Goal: Task Accomplishment & Management: Manage account settings

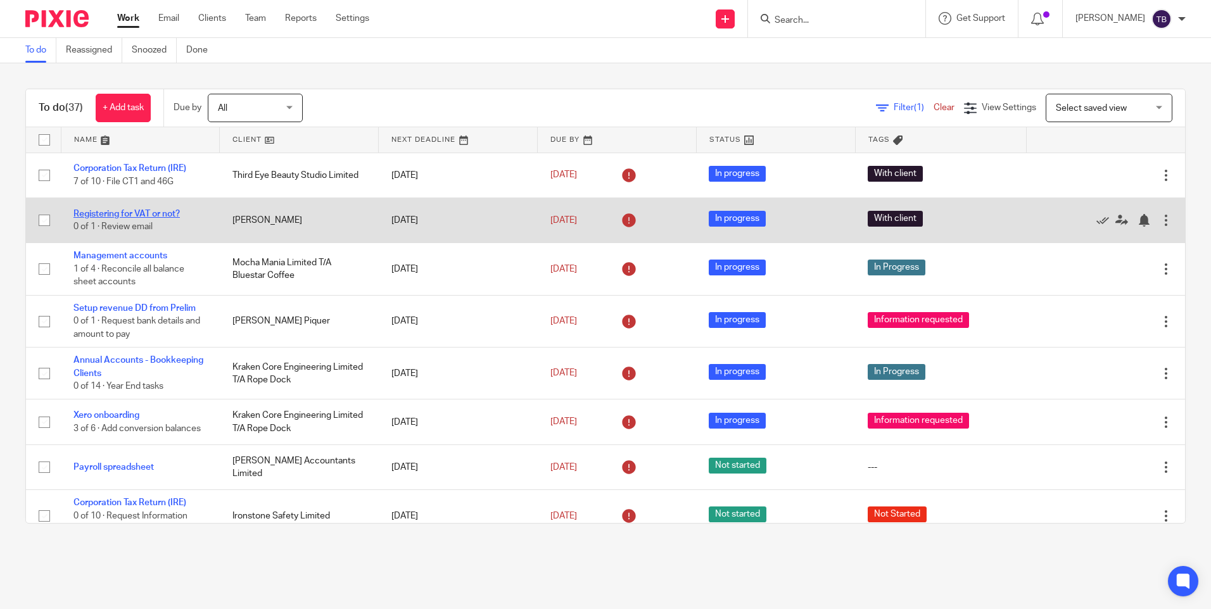
click at [161, 212] on link "Registering for VAT or not?" at bounding box center [126, 214] width 106 height 9
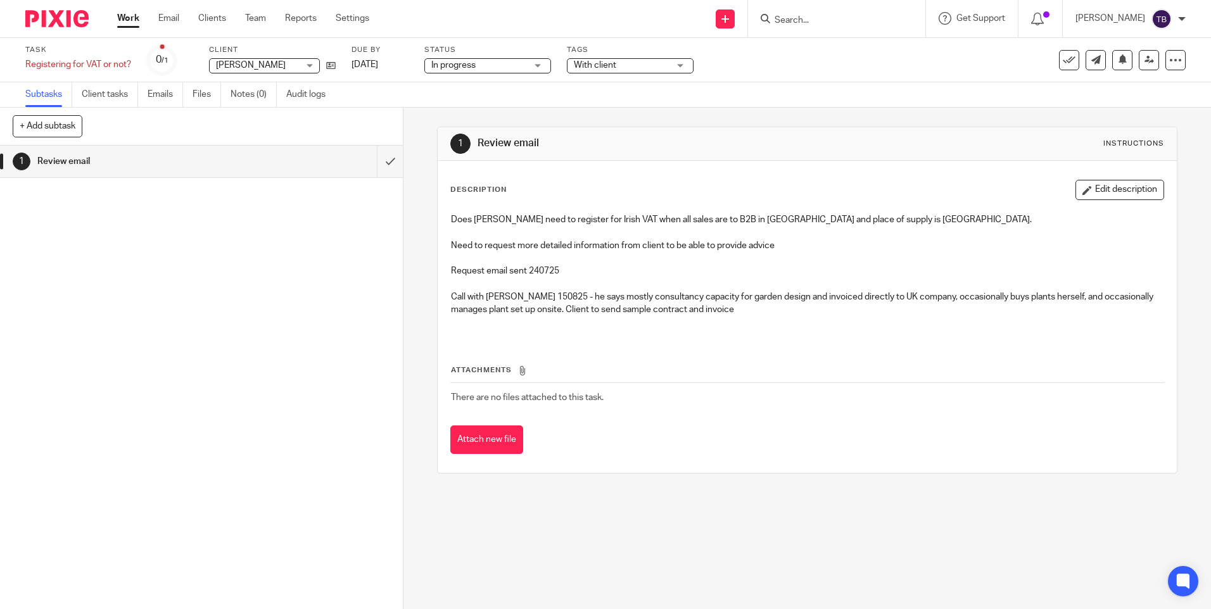
click at [621, 66] on span "With client" at bounding box center [621, 65] width 95 height 13
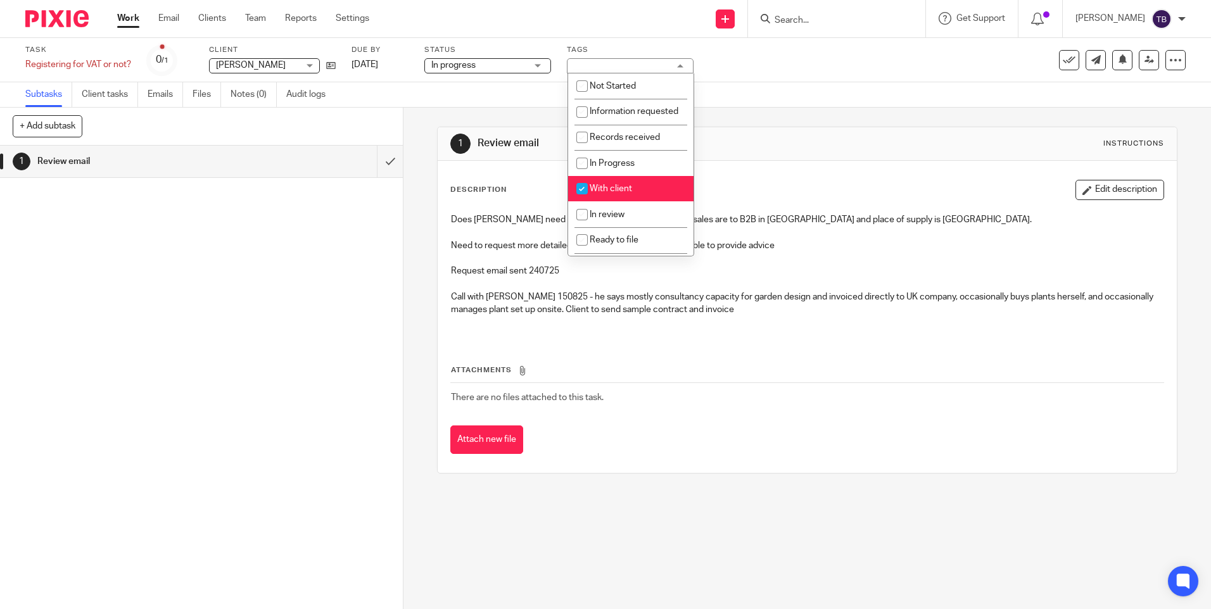
click at [627, 202] on li "With client" at bounding box center [630, 189] width 125 height 26
checkbox input "false"
click at [625, 220] on li "In review" at bounding box center [630, 214] width 125 height 26
checkbox input "true"
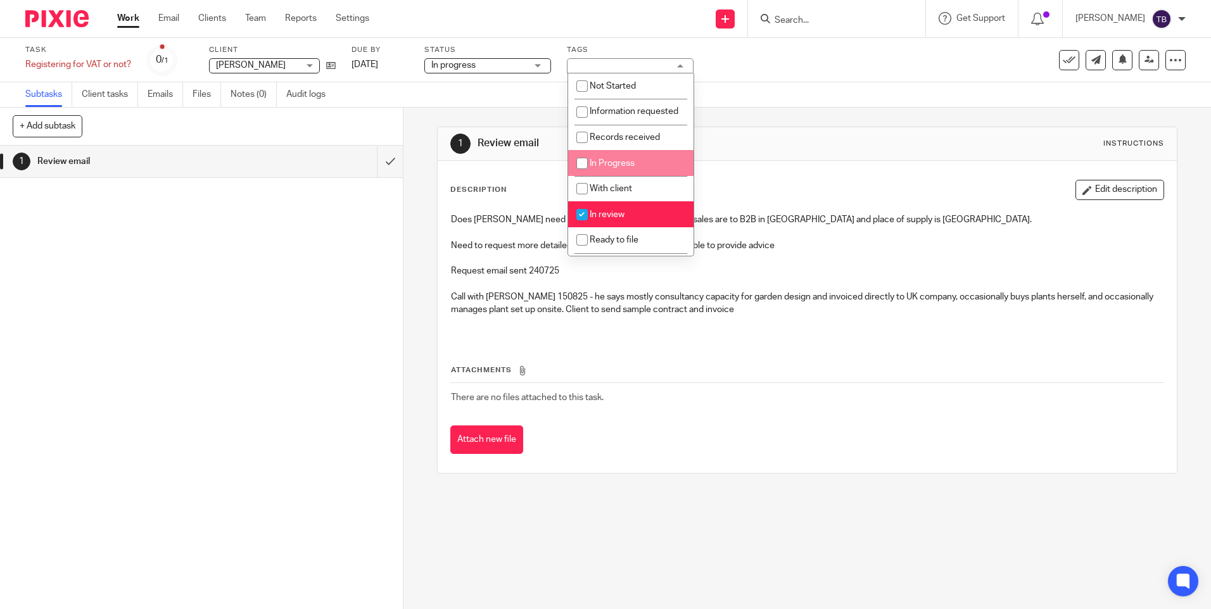
click at [415, 219] on div "1 Review email Instructions Description Edit description Does Valerie need to r…" at bounding box center [806, 359] width 807 height 502
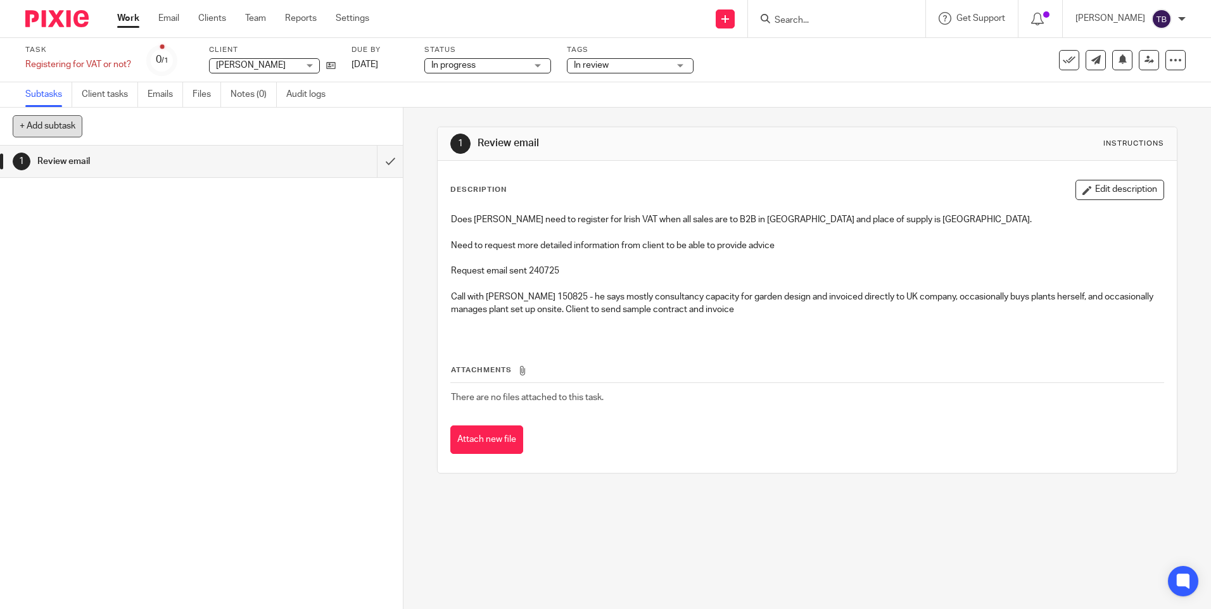
click at [49, 122] on button "+ Add subtask" at bounding box center [48, 126] width 70 height 22
type input "D"
type input "Prepare draft"
click at [357, 127] on p "+ Add" at bounding box center [371, 127] width 37 height 22
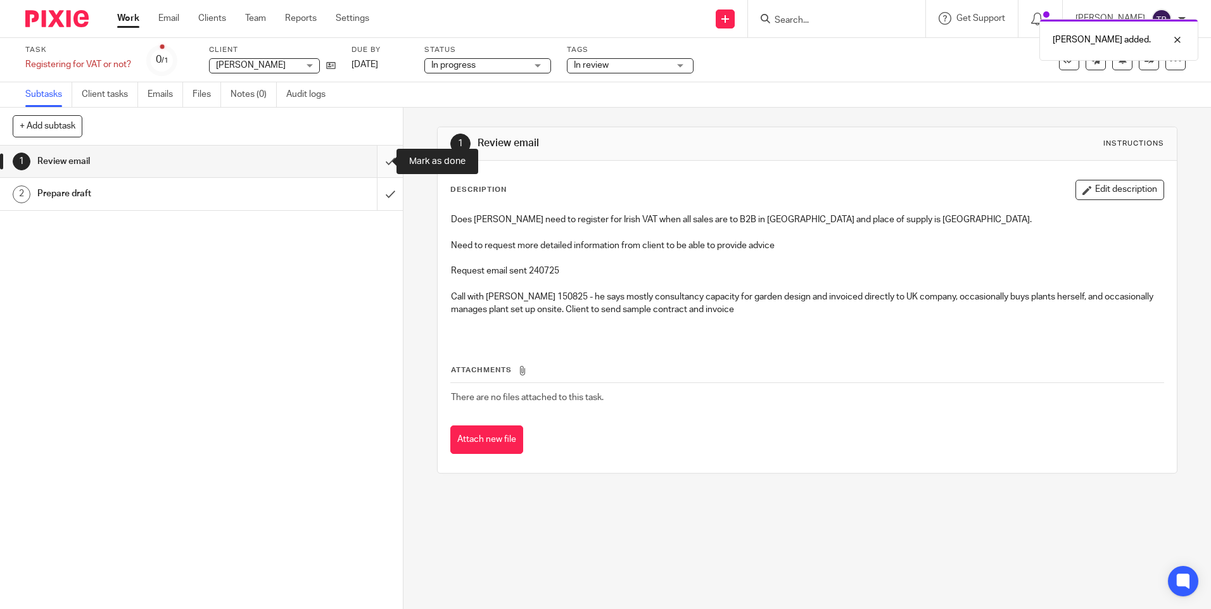
click at [377, 160] on input "submit" at bounding box center [201, 162] width 403 height 32
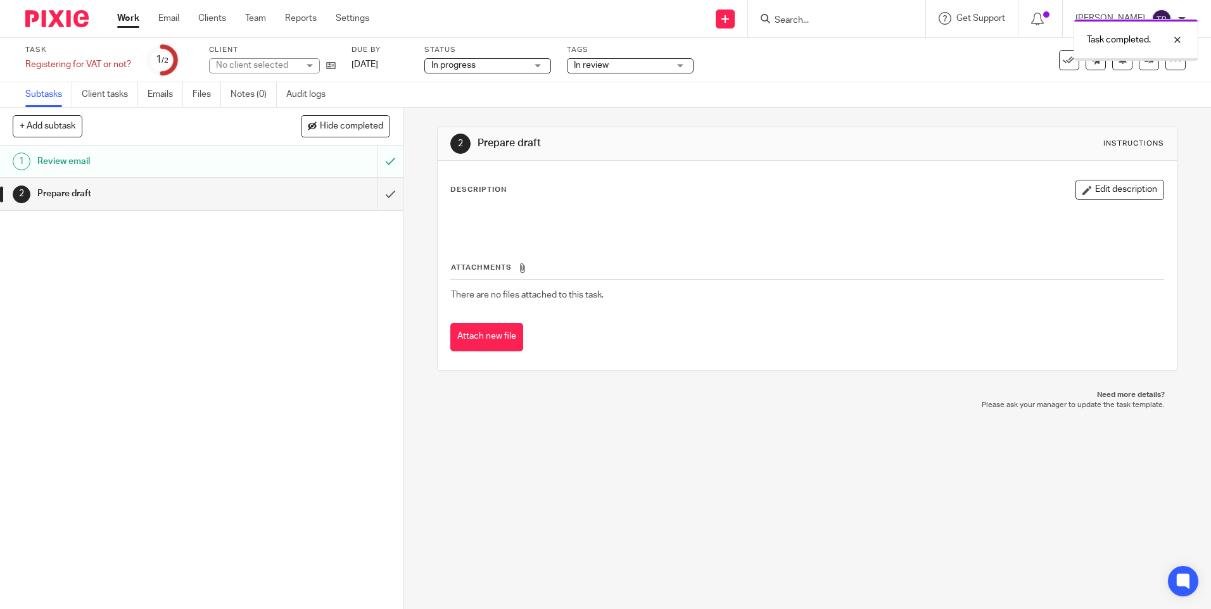
click at [48, 125] on button "+ Add subtask" at bounding box center [48, 126] width 70 height 22
type input "A"
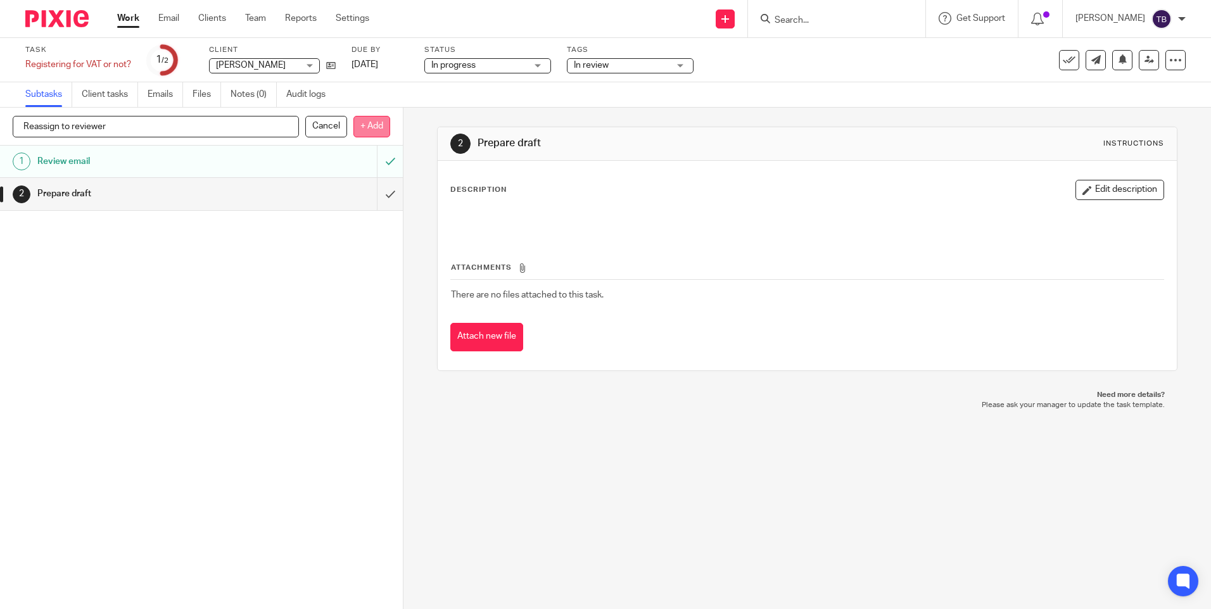
type input "Reassign to reviewer"
click at [376, 129] on p "+ Add" at bounding box center [371, 127] width 37 height 22
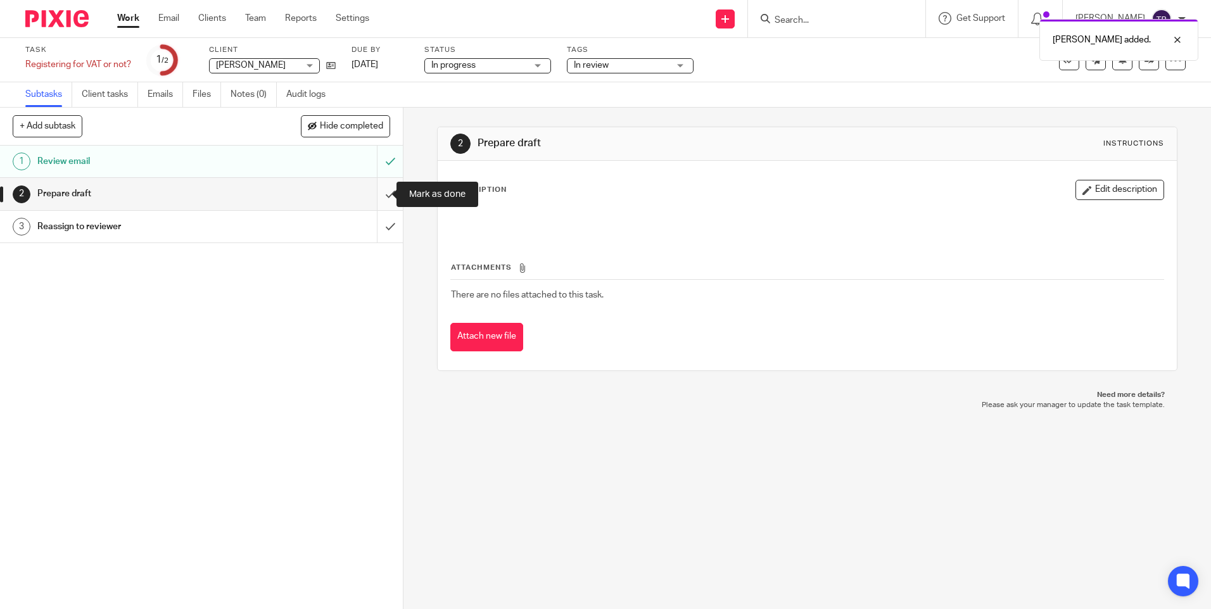
click at [373, 197] on input "submit" at bounding box center [201, 194] width 403 height 32
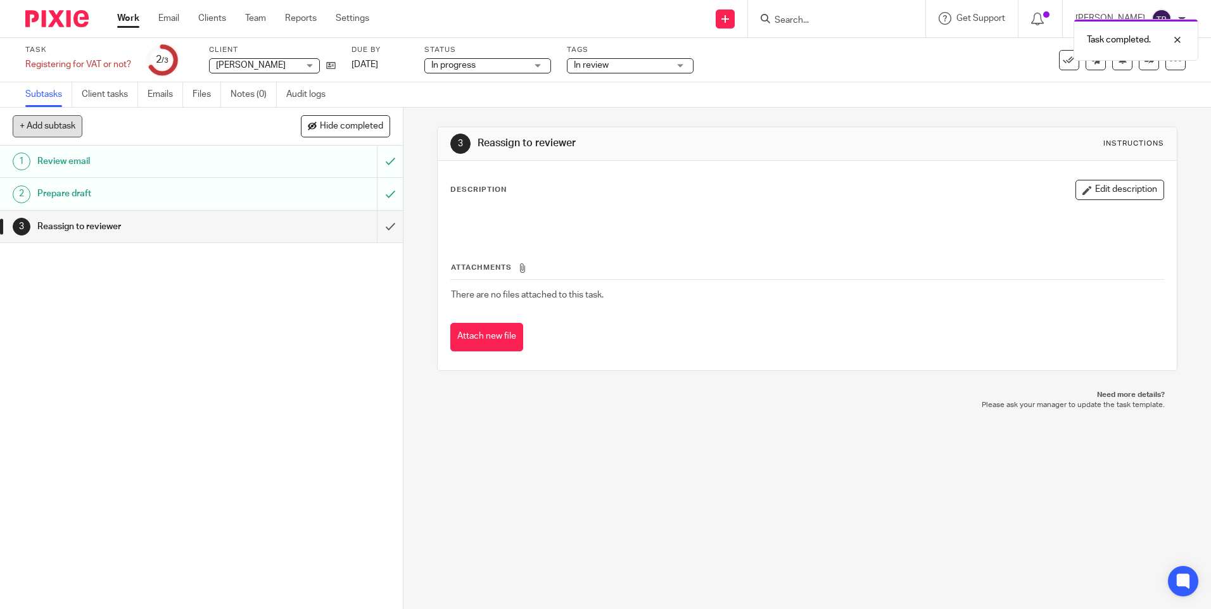
click at [50, 128] on button "+ Add subtask" at bounding box center [48, 126] width 70 height 22
click at [168, 128] on input "text" at bounding box center [156, 127] width 286 height 22
type input "Submit to client"
click at [367, 125] on p "+ Add" at bounding box center [371, 127] width 37 height 22
click at [1139, 66] on link at bounding box center [1149, 60] width 20 height 20
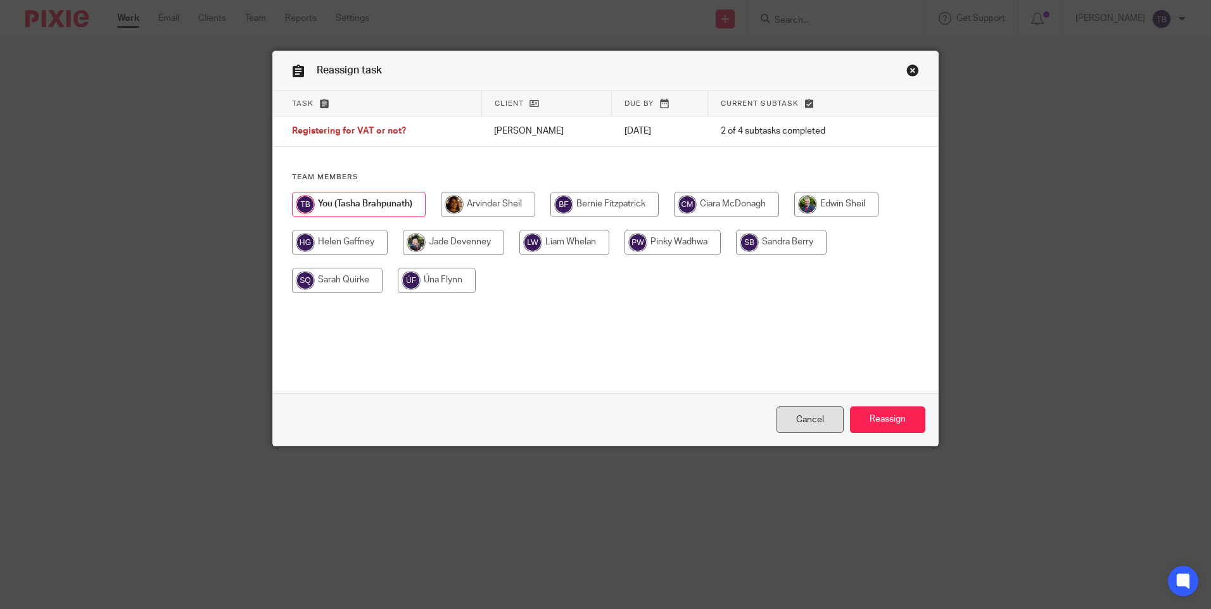
click at [809, 429] on link "Cancel" at bounding box center [809, 420] width 67 height 27
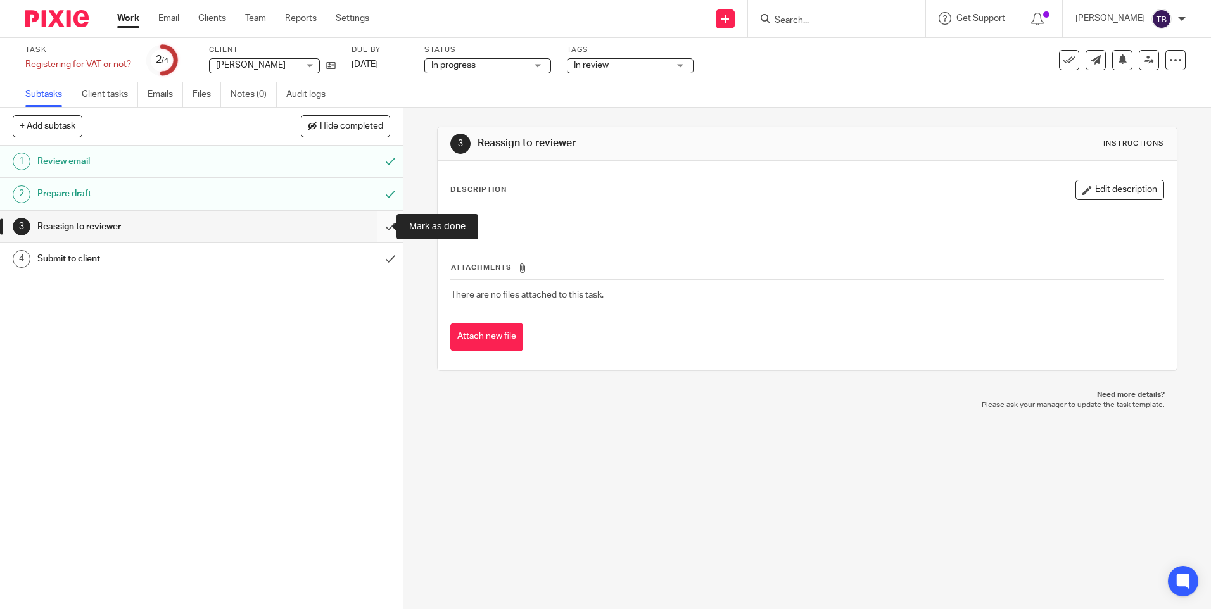
click at [379, 228] on input "submit" at bounding box center [201, 227] width 403 height 32
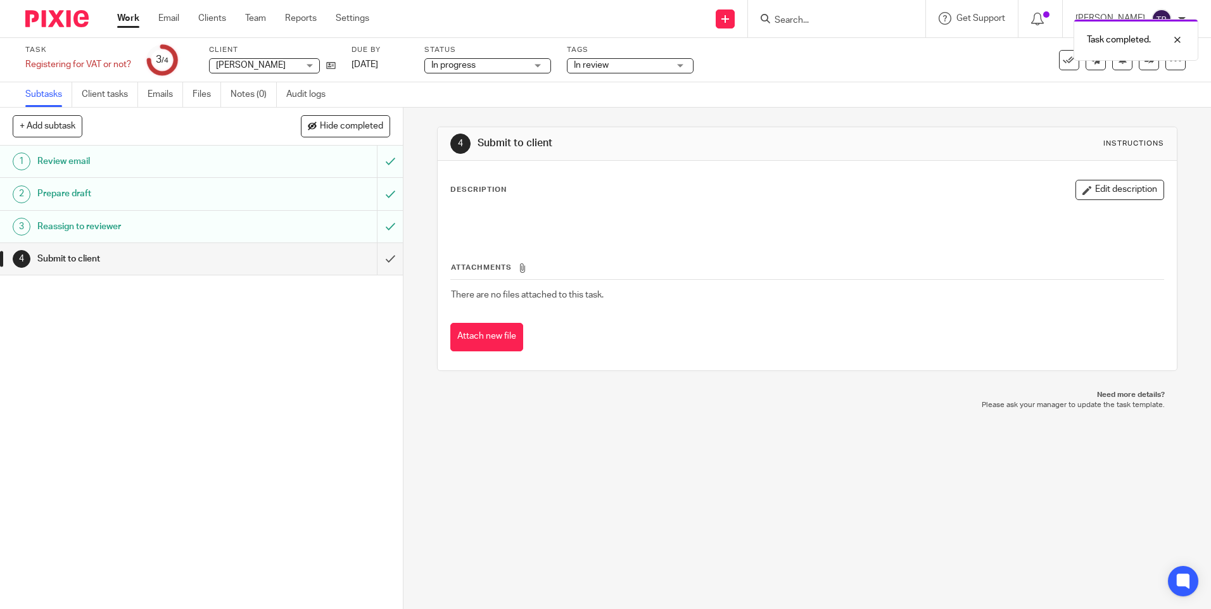
click at [87, 257] on h1 "Submit to client" at bounding box center [146, 259] width 218 height 19
click at [1113, 186] on button "Edit description" at bounding box center [1119, 190] width 89 height 20
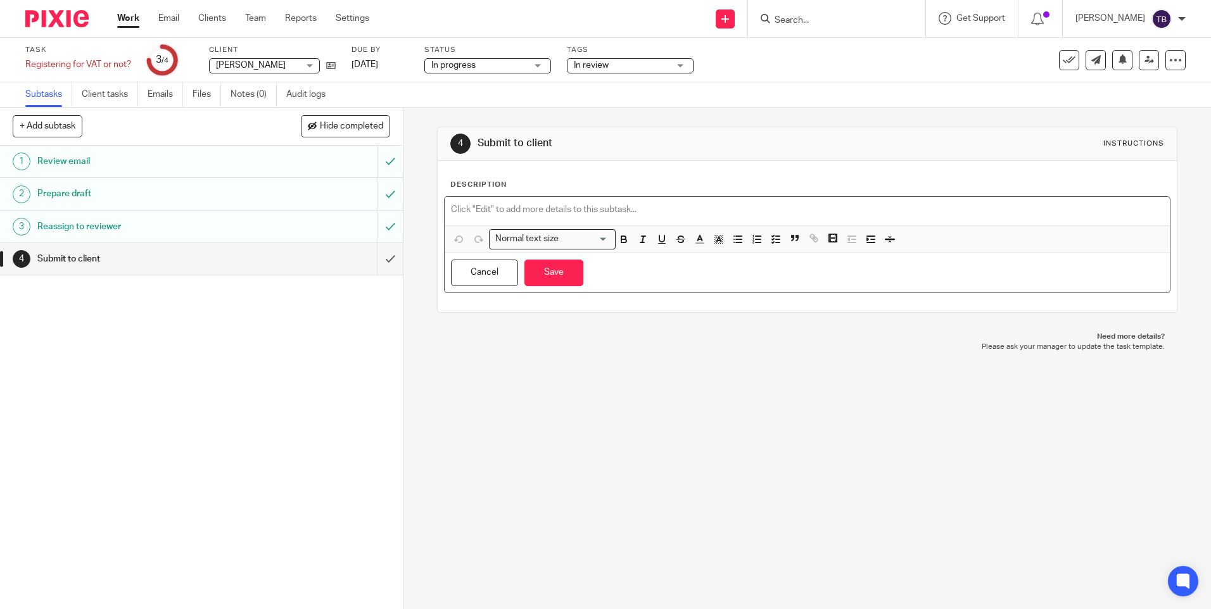
click at [476, 212] on p at bounding box center [807, 209] width 712 height 13
click at [548, 274] on button "Save" at bounding box center [553, 273] width 59 height 27
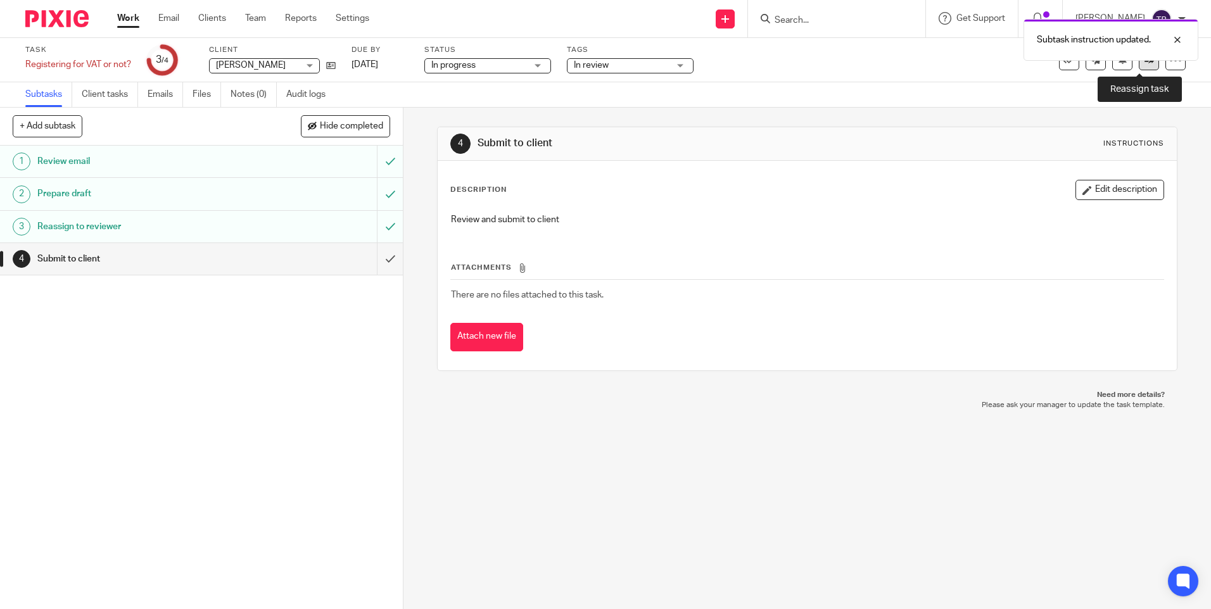
click at [1144, 63] on icon at bounding box center [1148, 59] width 9 height 9
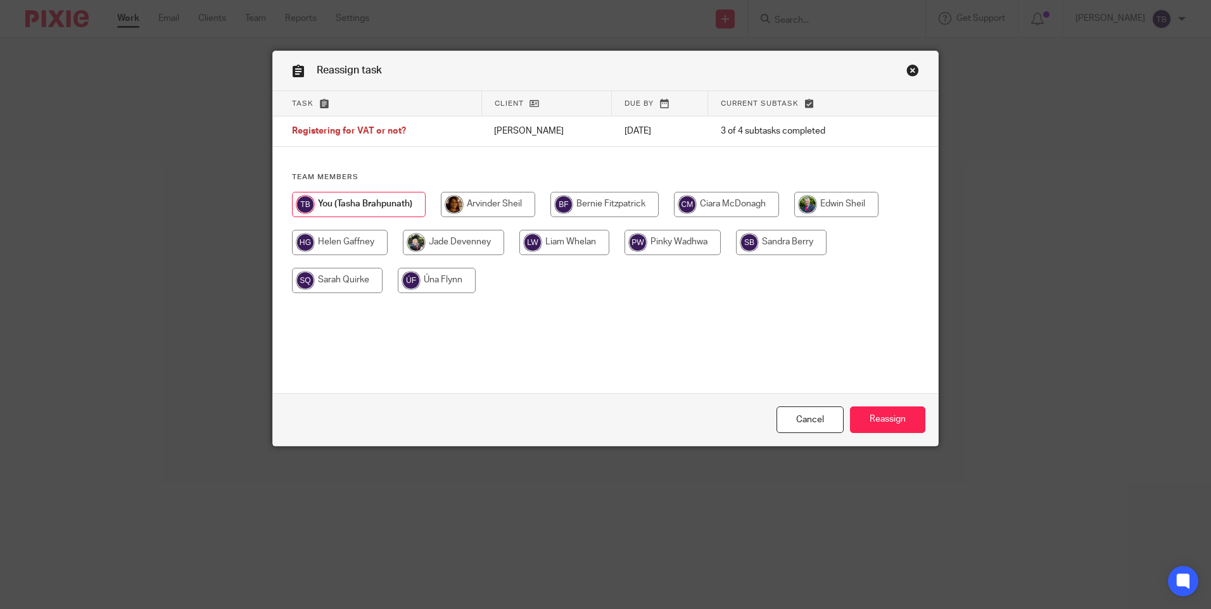
click at [476, 203] on input "radio" at bounding box center [488, 204] width 94 height 25
radio input "true"
click at [863, 424] on input "Reassign" at bounding box center [887, 420] width 75 height 27
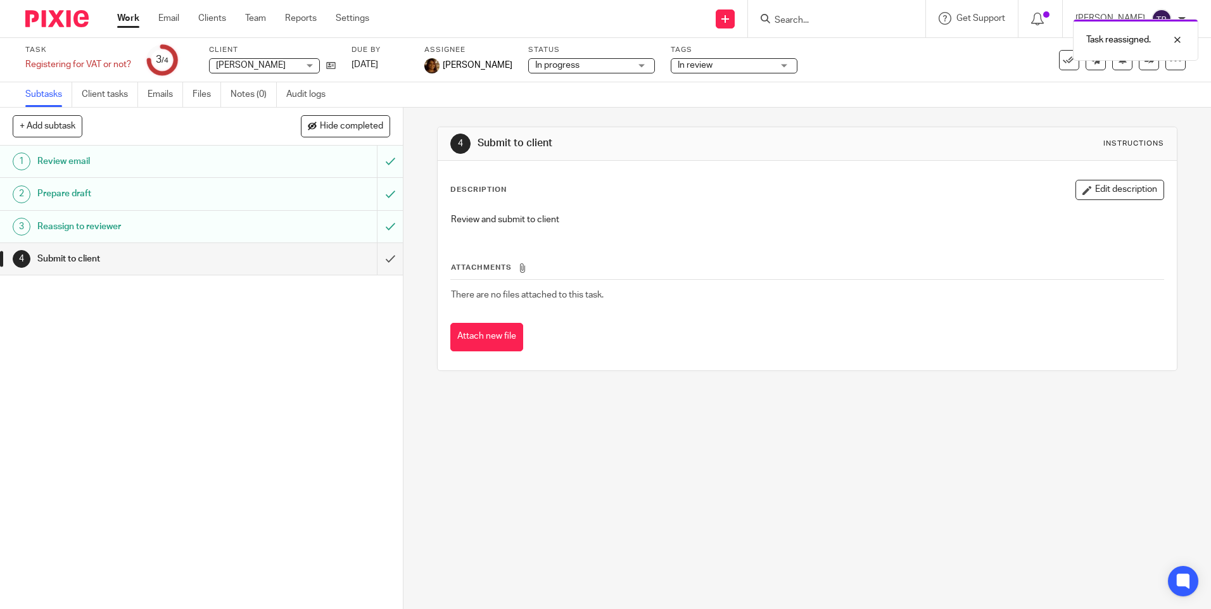
click at [126, 16] on link "Work" at bounding box center [128, 18] width 22 height 13
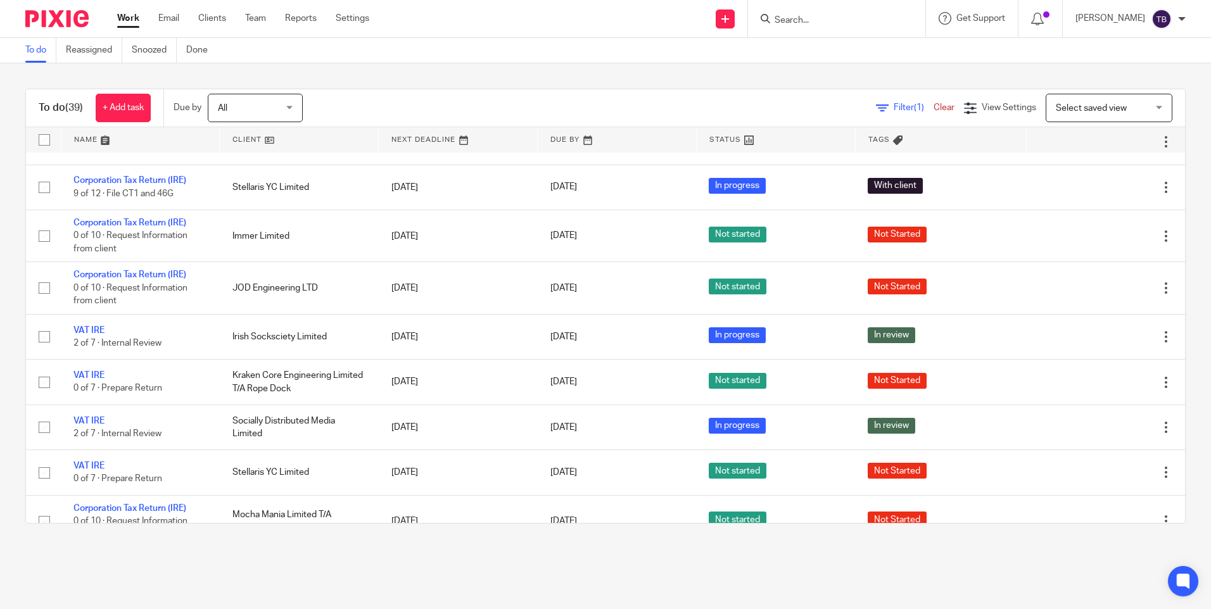
scroll to position [611, 0]
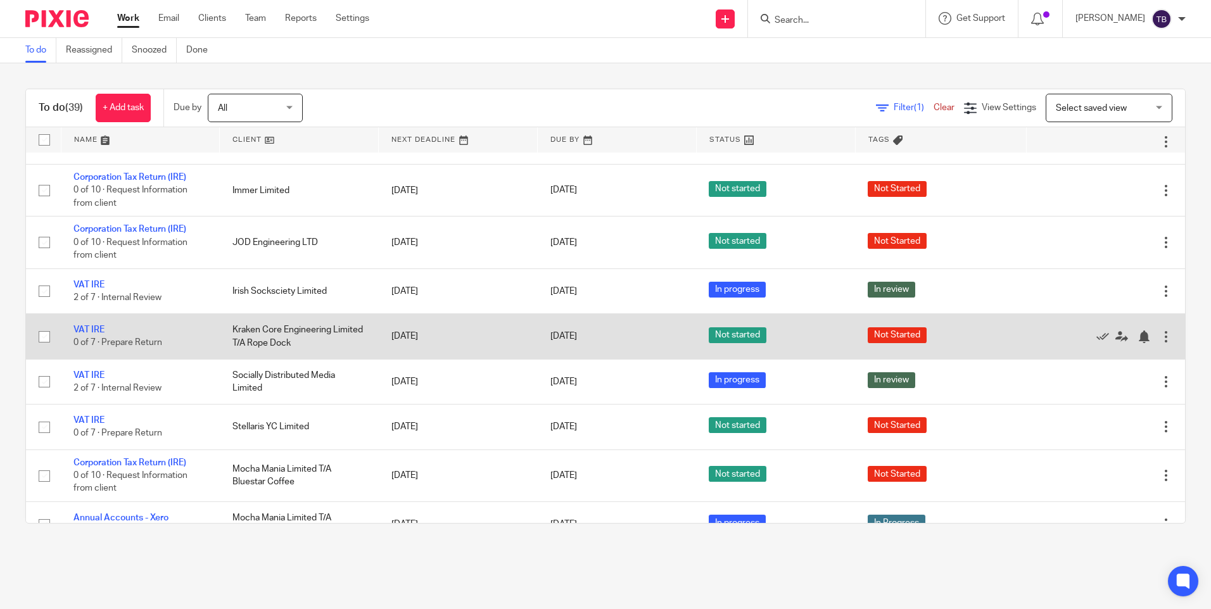
click at [1090, 343] on div "Edit task Delete" at bounding box center [1106, 336] width 134 height 32
click at [1115, 343] on icon at bounding box center [1121, 337] width 13 height 13
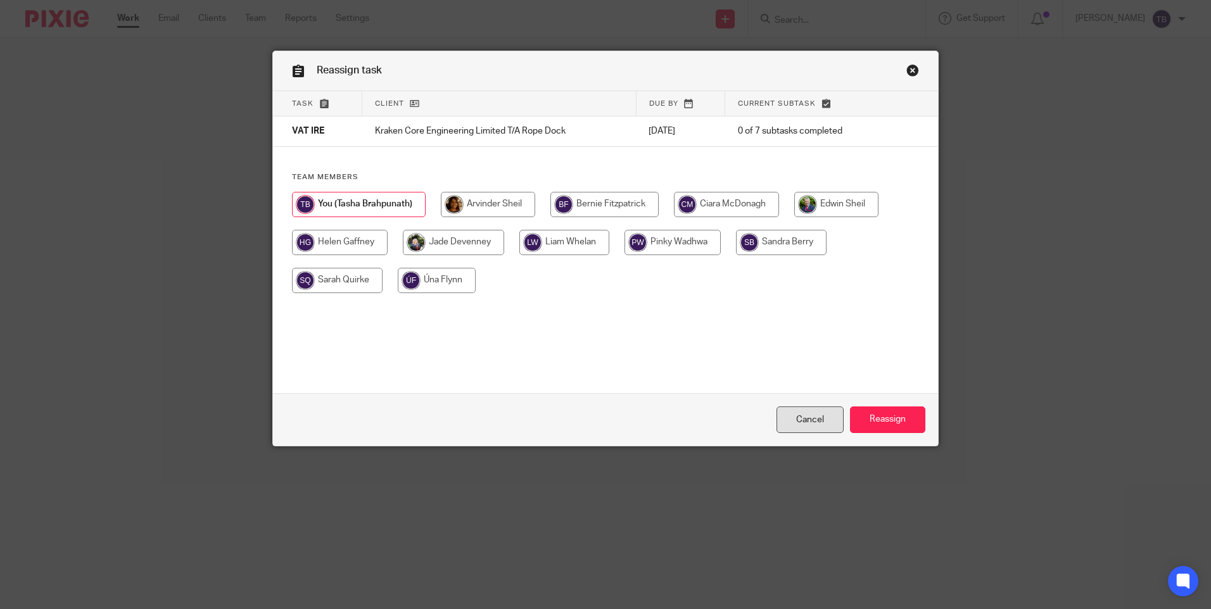
click at [808, 423] on link "Cancel" at bounding box center [809, 420] width 67 height 27
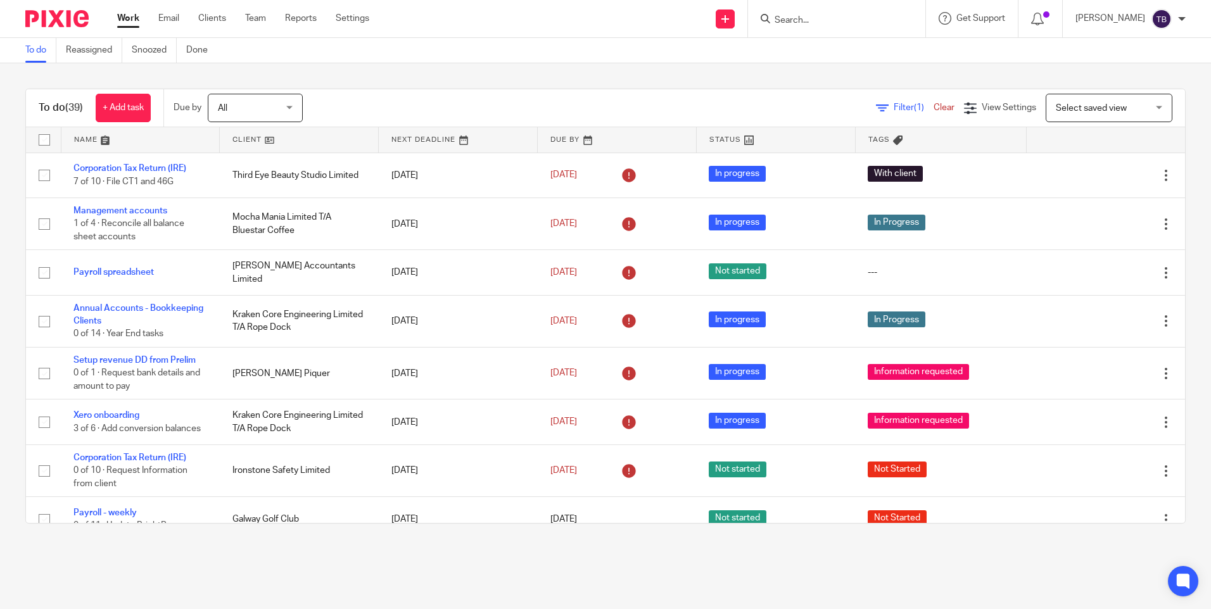
click at [804, 13] on form at bounding box center [840, 19] width 135 height 16
click at [810, 18] on input "Search" at bounding box center [830, 20] width 114 height 11
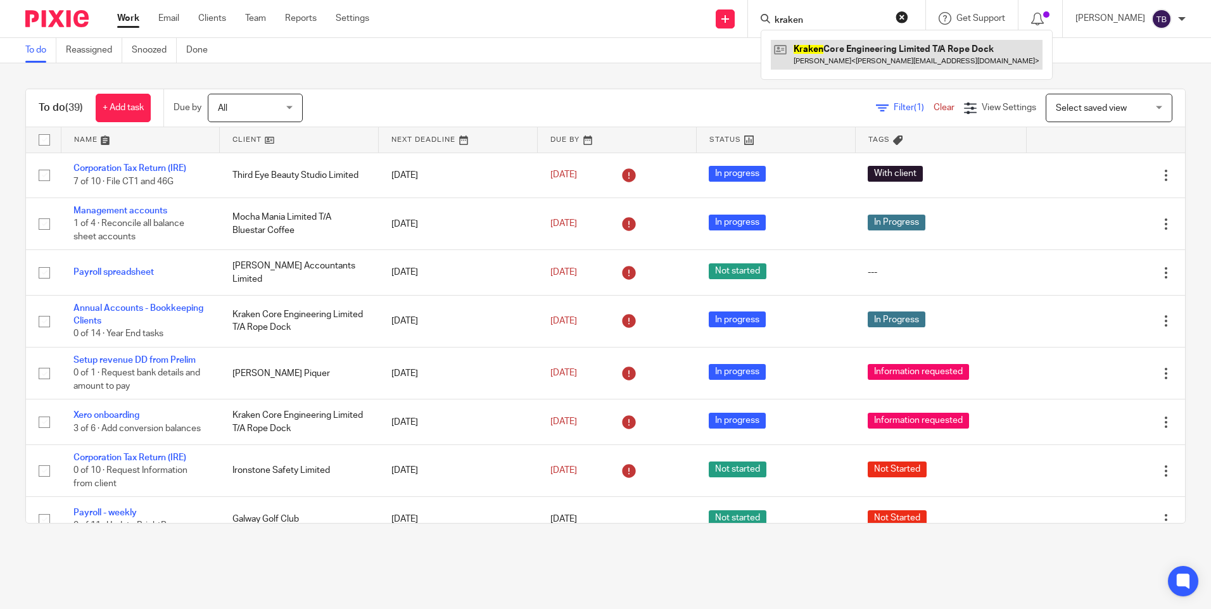
type input "kraken"
click at [818, 51] on link at bounding box center [907, 54] width 272 height 29
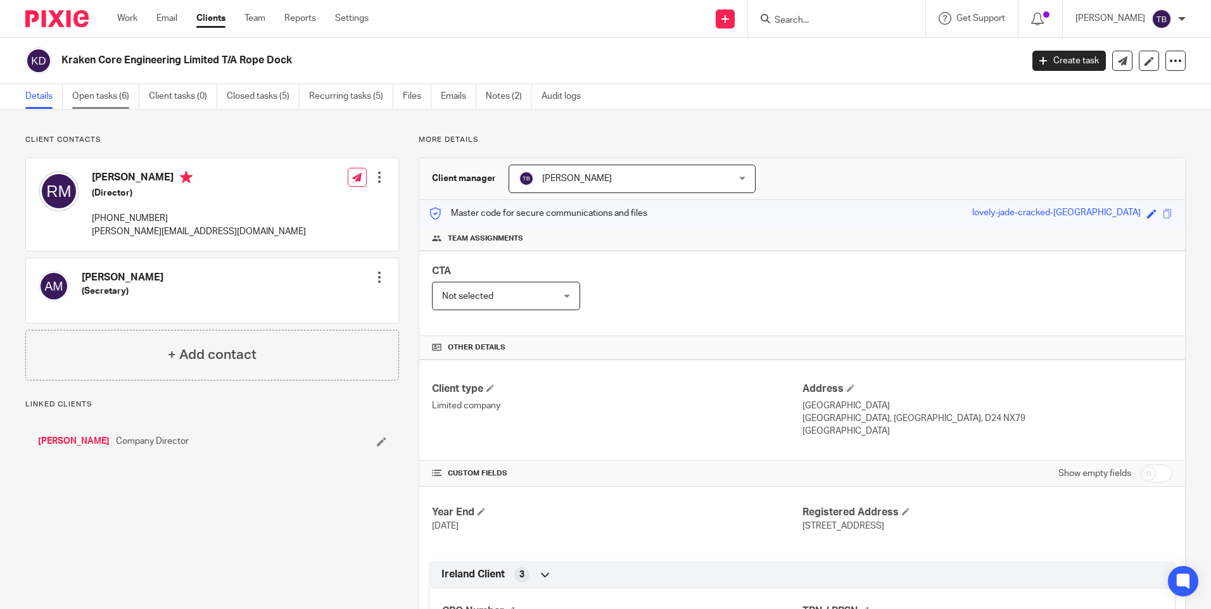
click at [103, 92] on link "Open tasks (6)" at bounding box center [105, 96] width 67 height 25
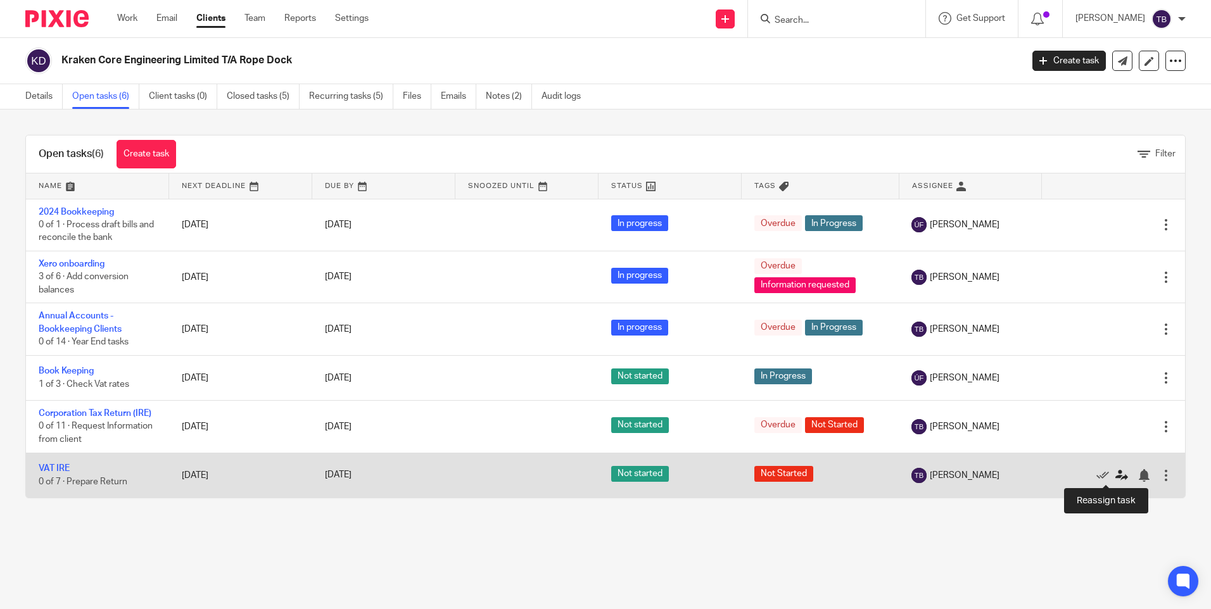
click at [1115, 473] on icon at bounding box center [1121, 475] width 13 height 13
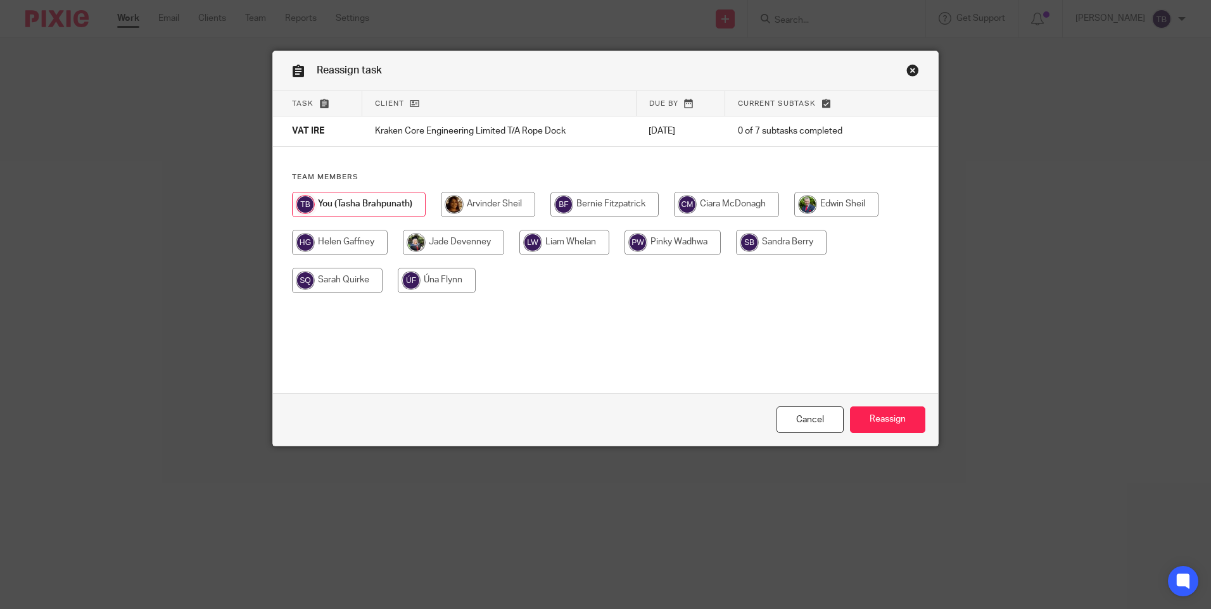
click at [661, 248] on input "radio" at bounding box center [672, 242] width 96 height 25
radio input "true"
click at [878, 432] on input "Reassign" at bounding box center [887, 420] width 75 height 27
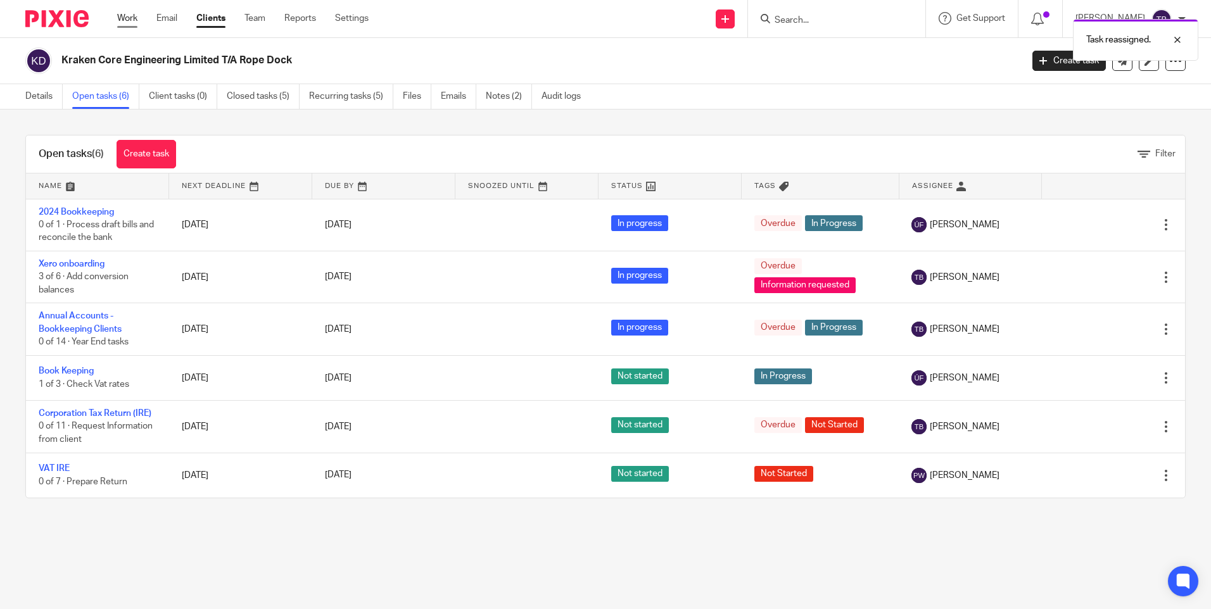
click at [128, 18] on link "Work" at bounding box center [127, 18] width 20 height 13
